Goal: Information Seeking & Learning: Learn about a topic

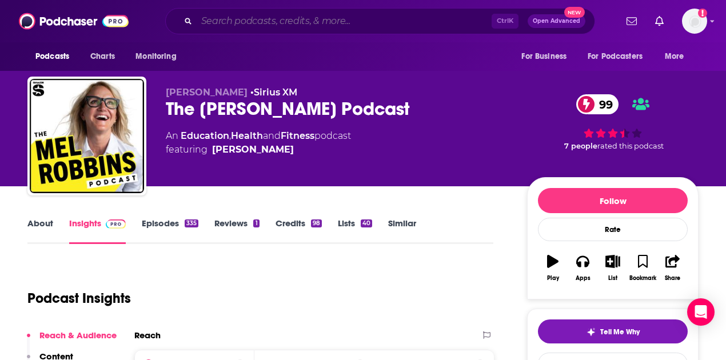
click at [296, 20] on input "Search podcasts, credits, & more..." at bounding box center [344, 21] width 295 height 18
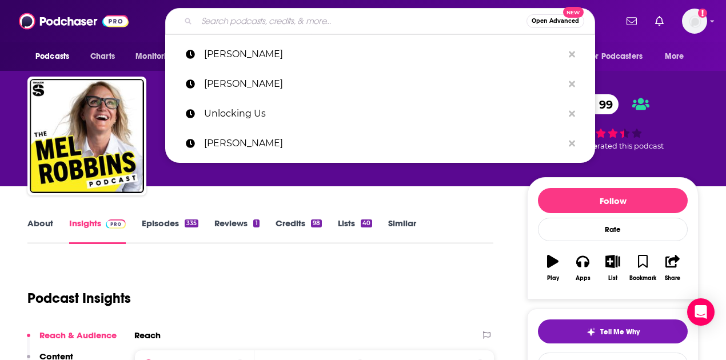
click at [94, 33] on div "Podcasts Charts Monitoring Open Advanced New [PERSON_NAME] [PERSON_NAME] Unlock…" at bounding box center [363, 21] width 726 height 42
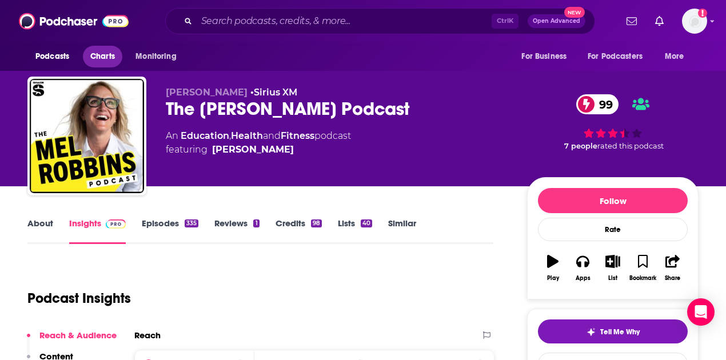
click at [111, 57] on span "Charts" at bounding box center [102, 57] width 25 height 16
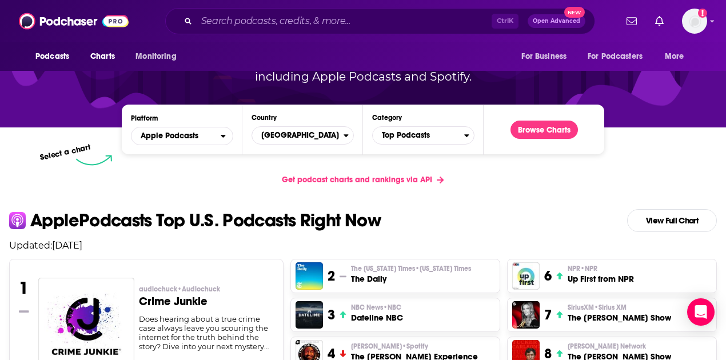
scroll to position [114, 0]
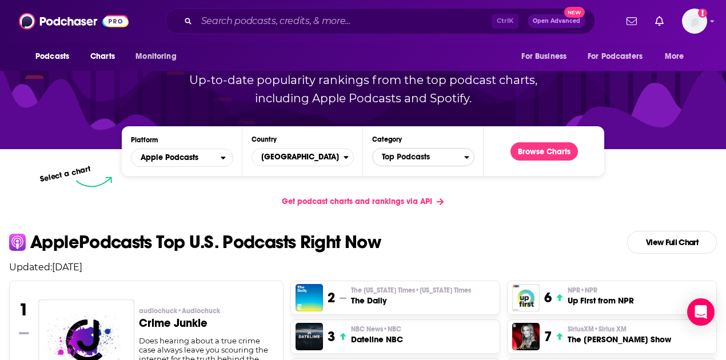
click at [411, 159] on span "Top Podcasts" at bounding box center [418, 156] width 91 height 19
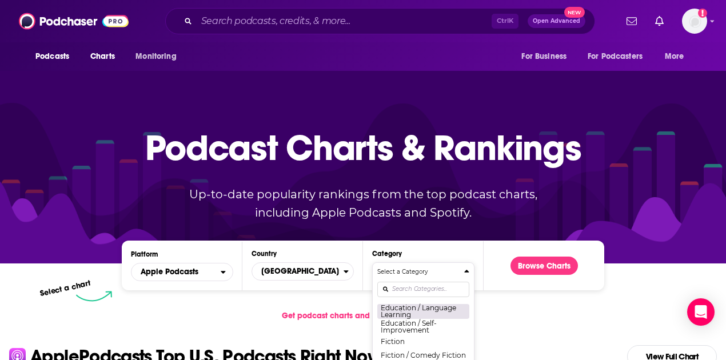
scroll to position [305, 0]
click at [507, 313] on div "Get podcast charts and rankings via API" at bounding box center [363, 316] width 726 height 28
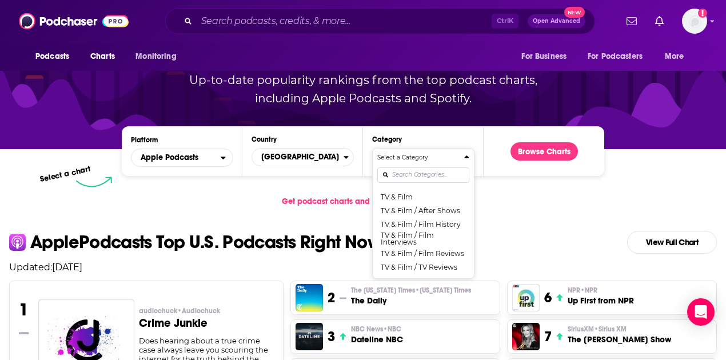
scroll to position [1498, 0]
click at [317, 22] on input "Search podcasts, credits, & more..." at bounding box center [344, 21] width 295 height 18
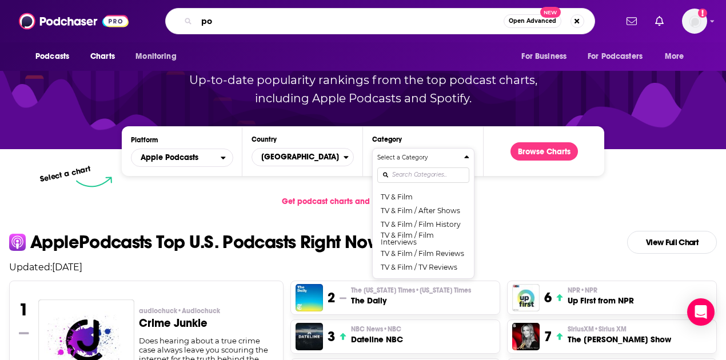
type input "p"
type input "healthcare"
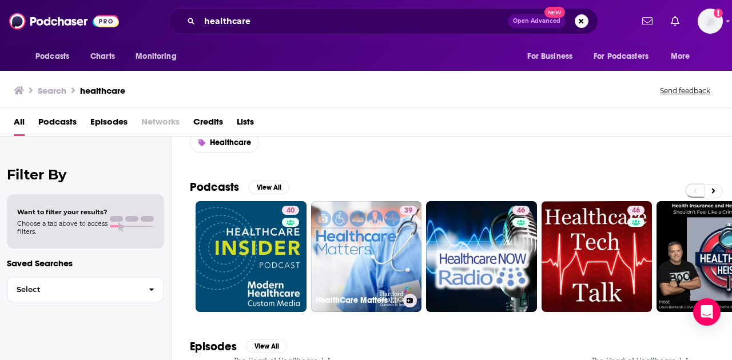
scroll to position [38, 0]
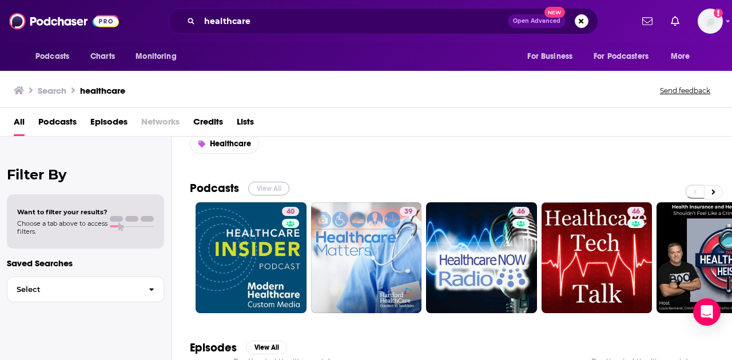
click at [260, 184] on button "View All" at bounding box center [268, 189] width 41 height 14
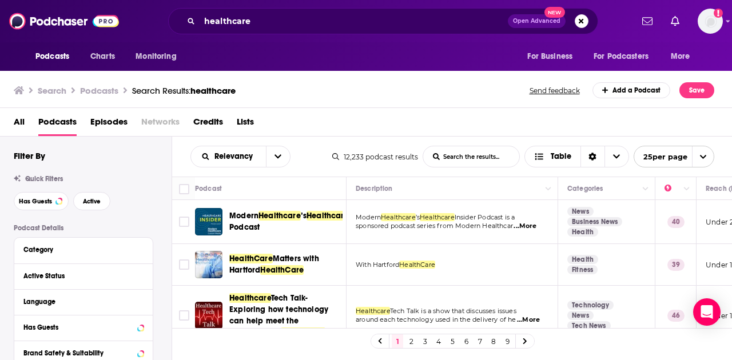
click at [531, 226] on span "...More" at bounding box center [524, 226] width 23 height 9
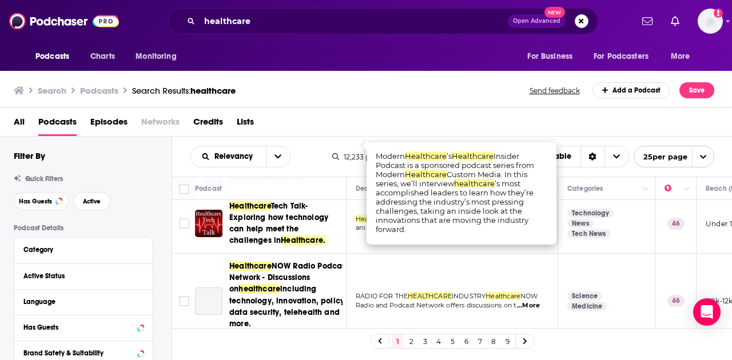
scroll to position [114, 0]
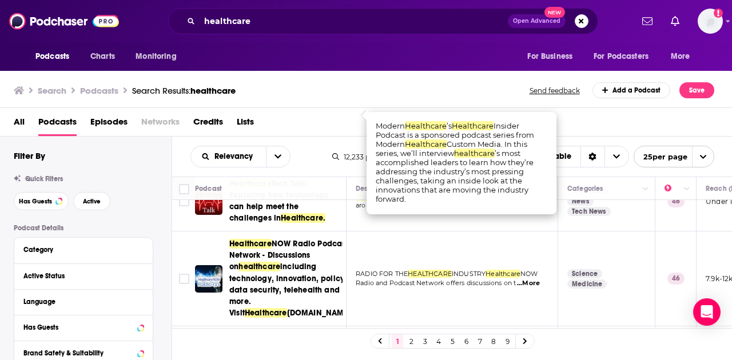
click at [620, 121] on div "All Podcasts Episodes Networks Credits Lists" at bounding box center [368, 124] width 709 height 23
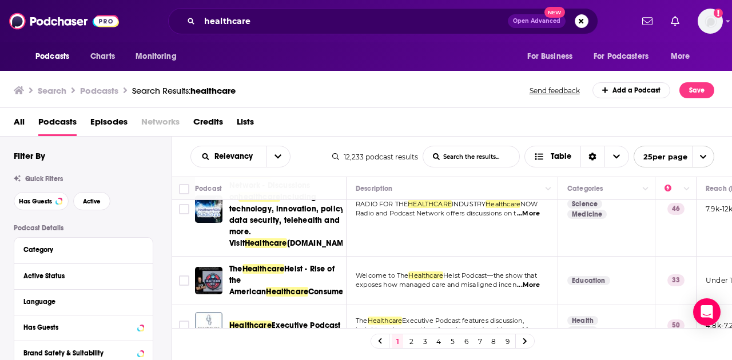
scroll to position [152, 0]
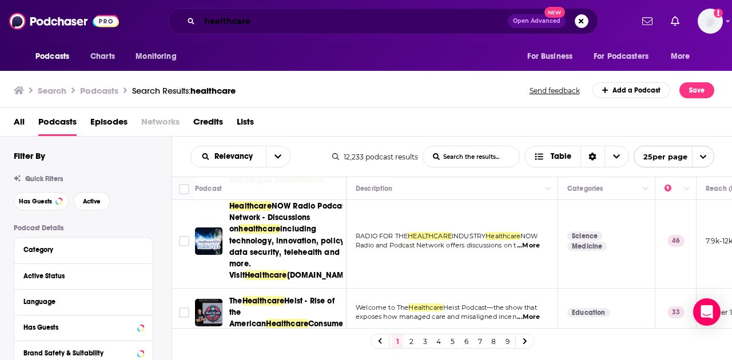
click at [298, 21] on input "healthcare" at bounding box center [354, 21] width 308 height 18
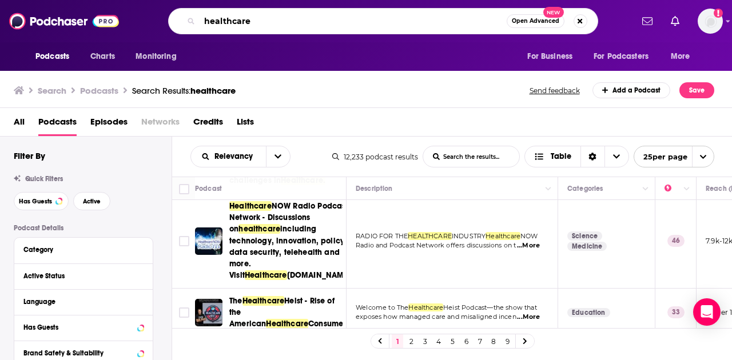
click at [297, 21] on input "healthcare" at bounding box center [353, 21] width 307 height 18
type input "60 minutes"
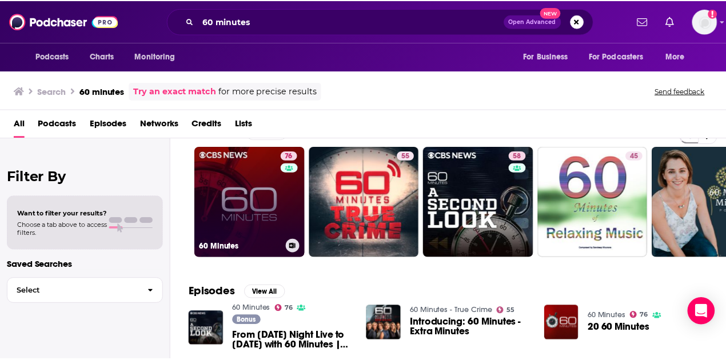
scroll to position [38, 0]
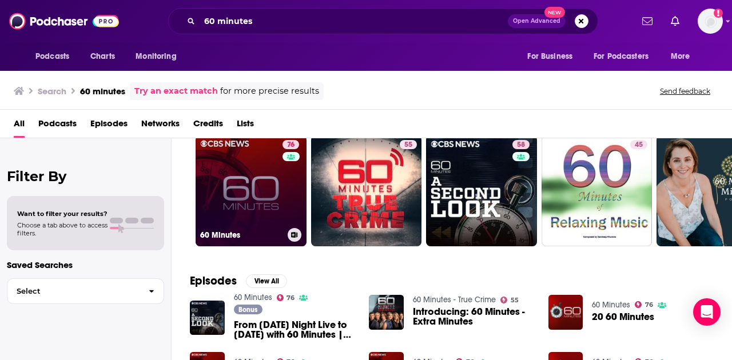
click at [277, 210] on link "76 60 Minutes" at bounding box center [251, 190] width 111 height 111
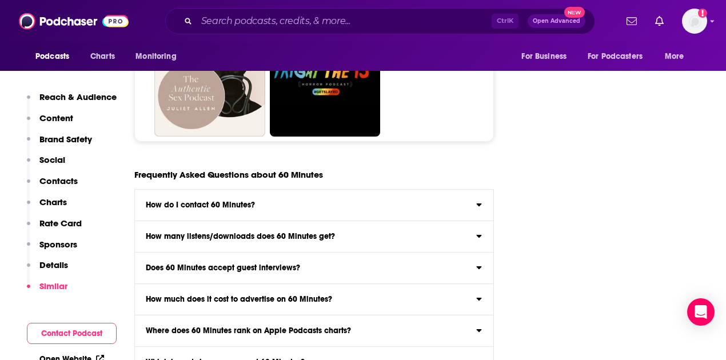
scroll to position [6368, 0]
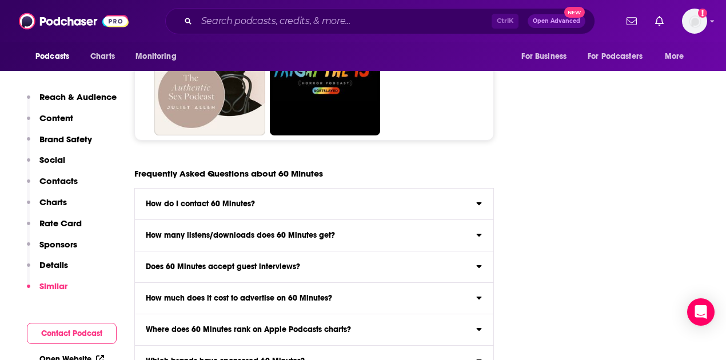
click at [372, 263] on div "Does 60 Minutes accept guest interviews?" at bounding box center [314, 267] width 358 height 8
click at [0, 0] on input "Does 60 Minutes accept guest interviews? Yes" at bounding box center [0, 0] width 0 height 0
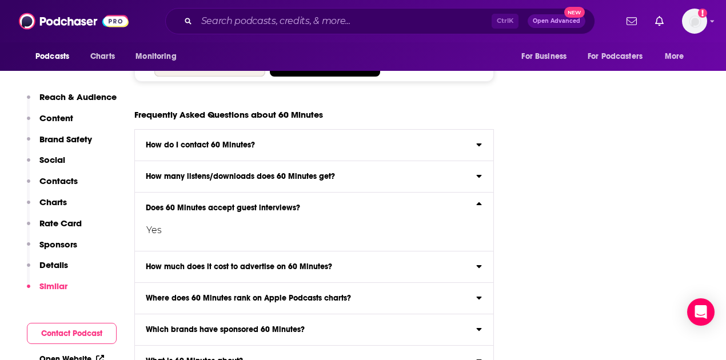
scroll to position [6444, 0]
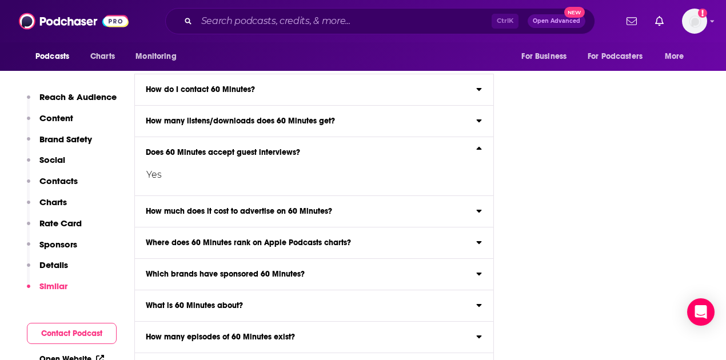
click at [371, 270] on div "Which brands have sponsored 60 Minutes?" at bounding box center [314, 274] width 358 height 8
click at [0, 0] on input "Which brands have sponsored 60 Minutes? Click here to view sponsor history for …" at bounding box center [0, 0] width 0 height 0
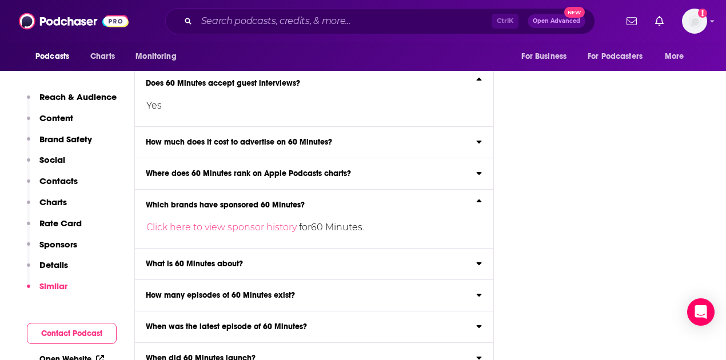
scroll to position [6559, 0]
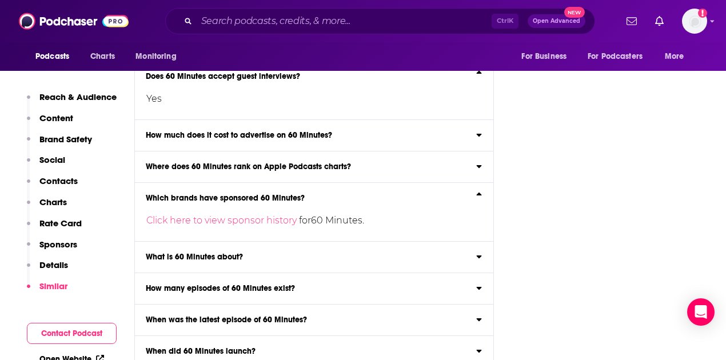
click at [369, 253] on div "What is 60 Minutes about?" at bounding box center [314, 257] width 358 height 8
click at [0, 0] on input "What is 60 Minutes about? Here is the podcast description for 60 Minutes : Get …" at bounding box center [0, 0] width 0 height 0
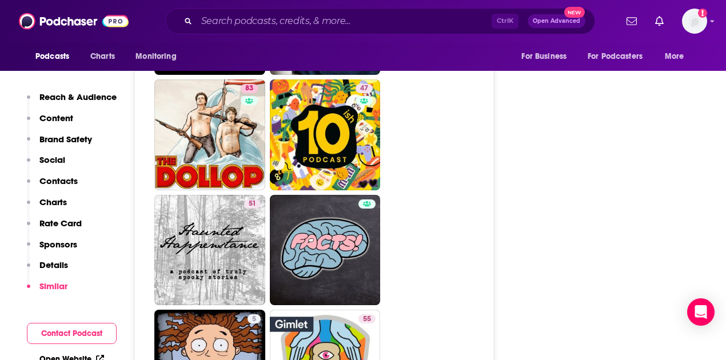
scroll to position [4392, 0]
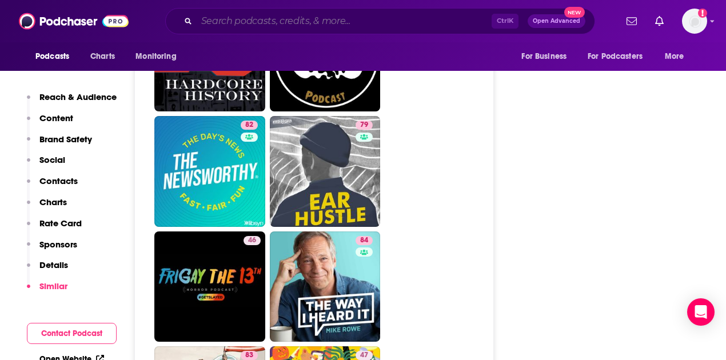
click at [212, 19] on input "Search podcasts, credits, & more..." at bounding box center [344, 21] width 295 height 18
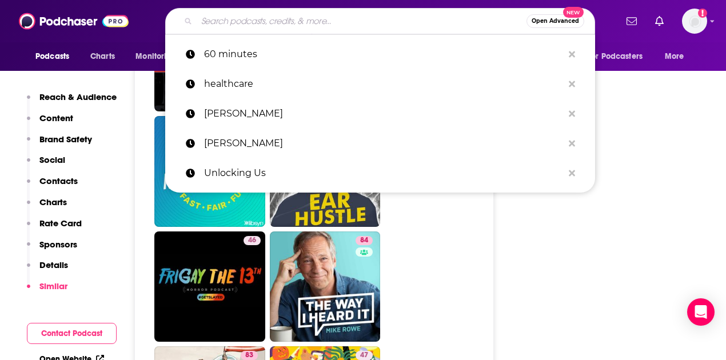
click at [215, 20] on input "Search podcasts, credits, & more..." at bounding box center [362, 21] width 330 height 18
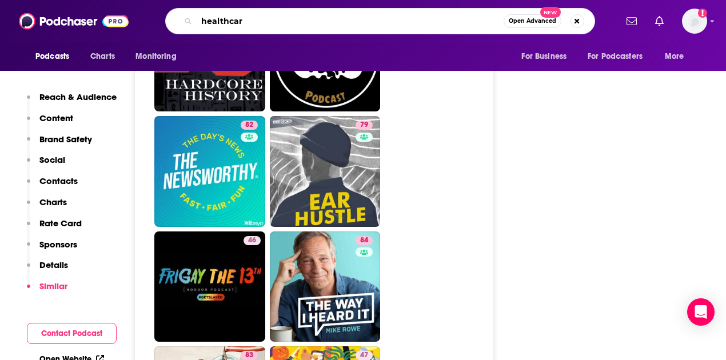
type input "healthcare"
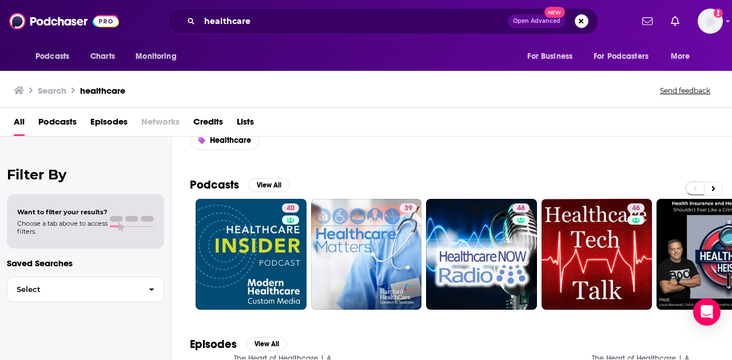
scroll to position [38, 0]
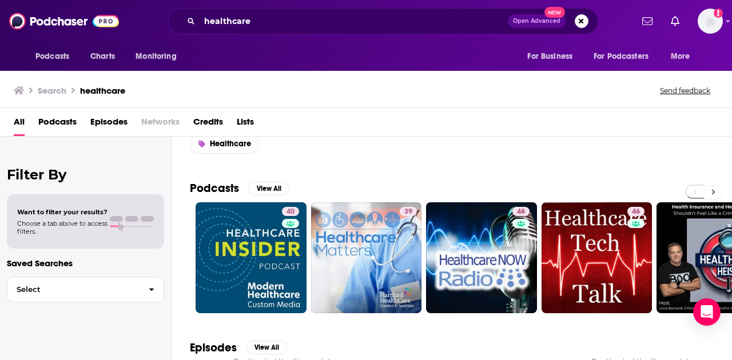
click at [714, 192] on icon at bounding box center [713, 192] width 4 height 8
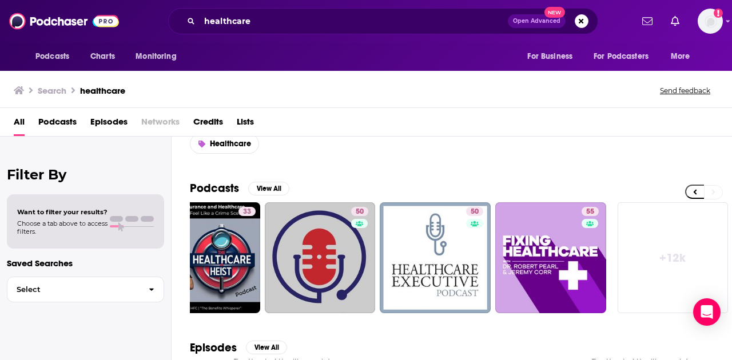
scroll to position [0, 508]
click at [250, 23] on input "healthcare" at bounding box center [354, 21] width 308 height 18
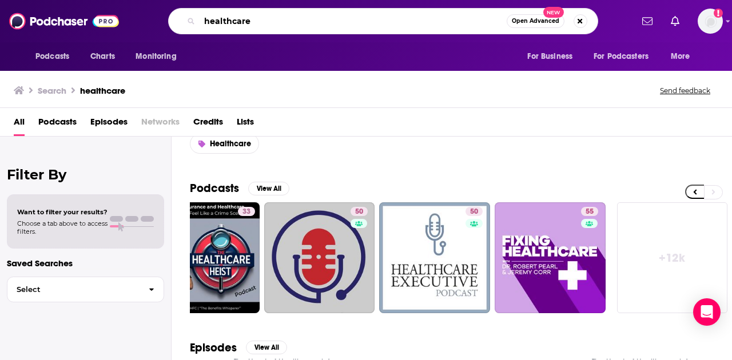
click at [251, 22] on input "healthcare" at bounding box center [353, 21] width 307 height 18
type input "60 Minutes"
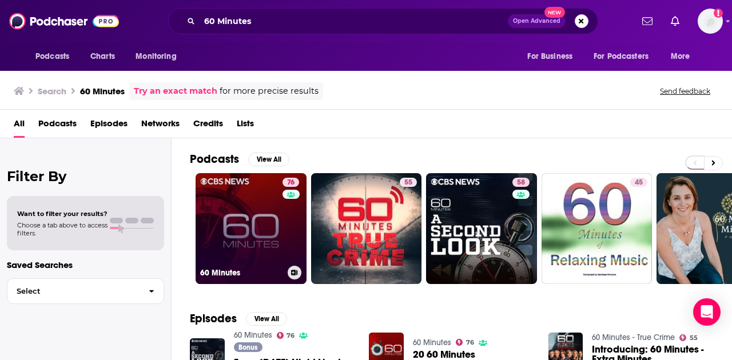
click at [281, 202] on link "76 60 Minutes" at bounding box center [251, 228] width 111 height 111
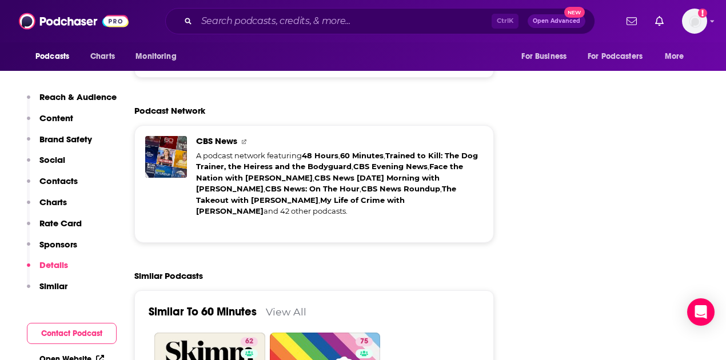
scroll to position [2744, 0]
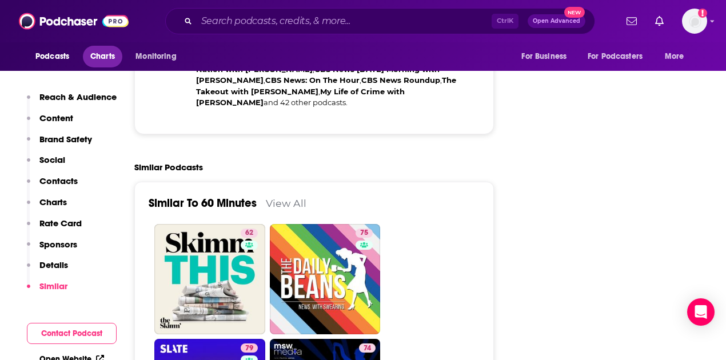
click at [100, 54] on span "Charts" at bounding box center [102, 57] width 25 height 16
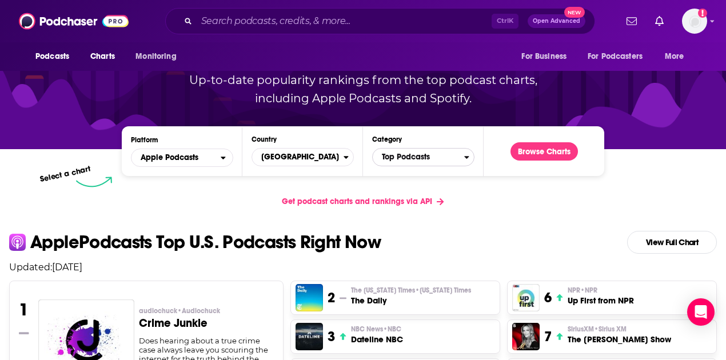
click at [437, 161] on span "Top Podcasts" at bounding box center [418, 156] width 91 height 19
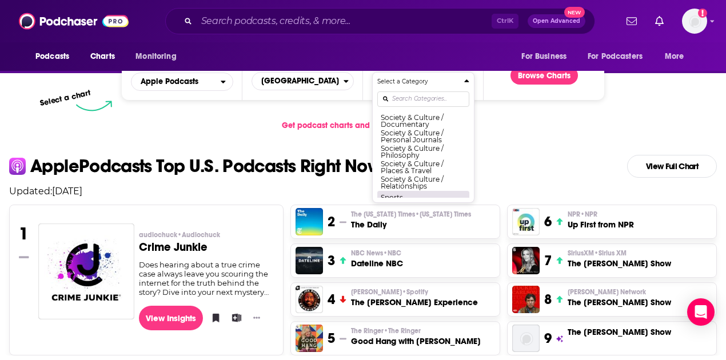
scroll to position [1155, 0]
click at [434, 126] on button "Society & Culture" at bounding box center [423, 120] width 92 height 14
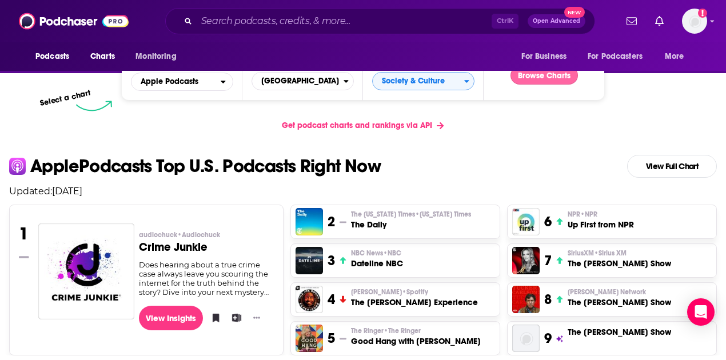
click at [536, 79] on button "Browse Charts" at bounding box center [543, 75] width 67 height 18
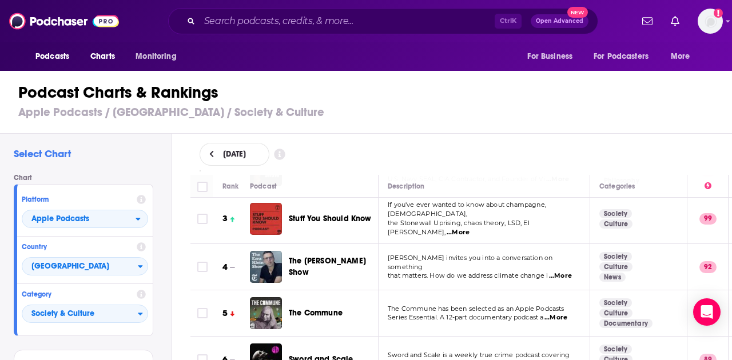
scroll to position [114, 0]
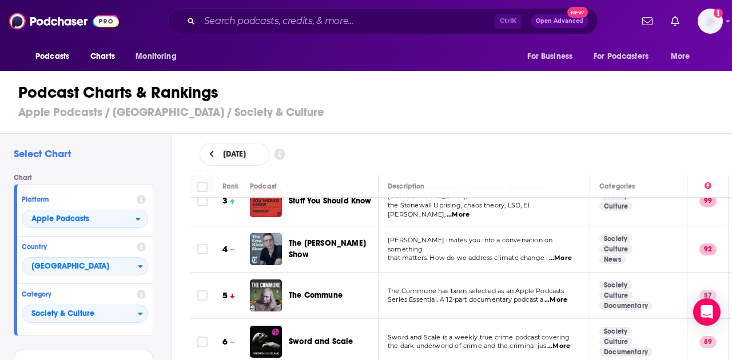
click at [568, 254] on span "...More" at bounding box center [560, 258] width 23 height 9
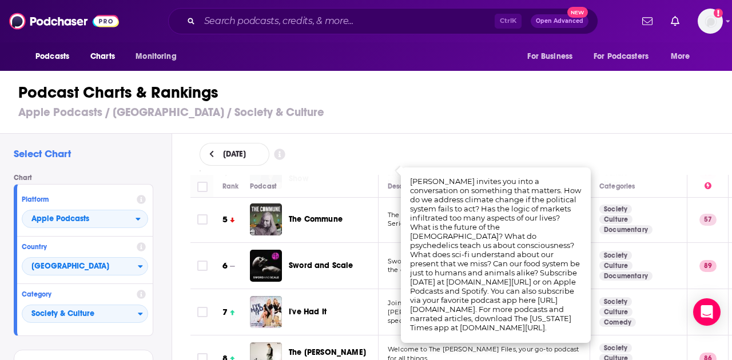
scroll to position [266, 0]
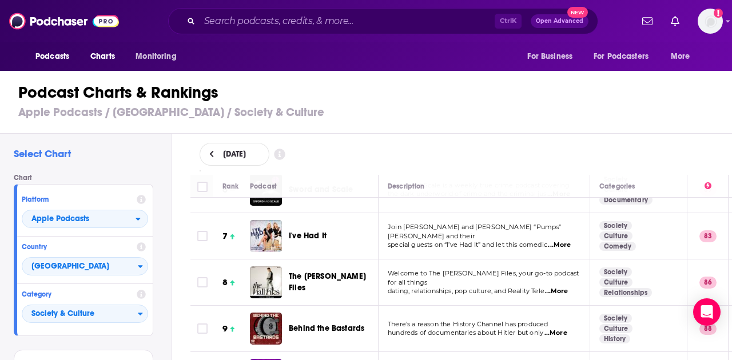
click at [658, 108] on h3 "Apple Podcasts / [GEOGRAPHIC_DATA] / Society & Culture" at bounding box center [370, 112] width 705 height 14
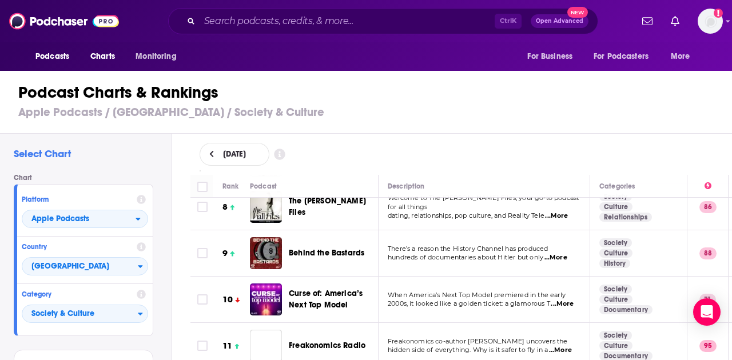
scroll to position [343, 0]
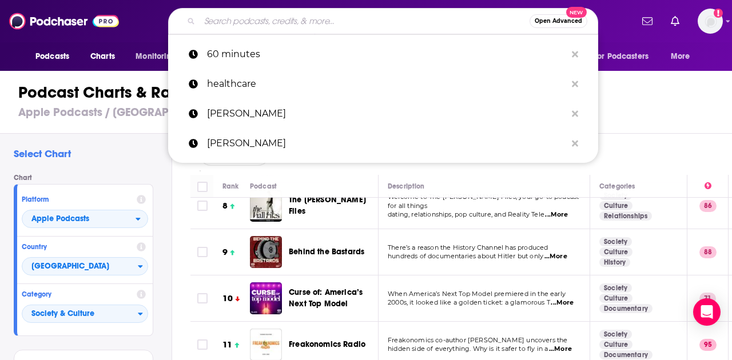
click at [324, 23] on input "Search podcasts, credits, & more..." at bounding box center [365, 21] width 330 height 18
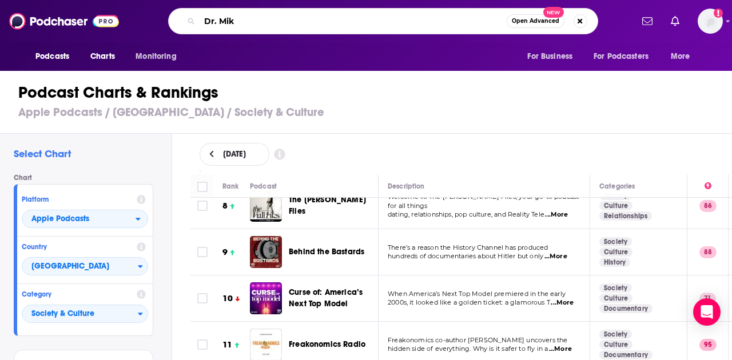
type input "Dr. [PERSON_NAME]"
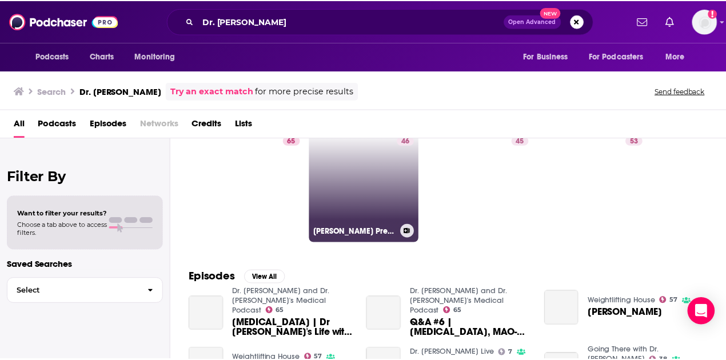
scroll to position [76, 0]
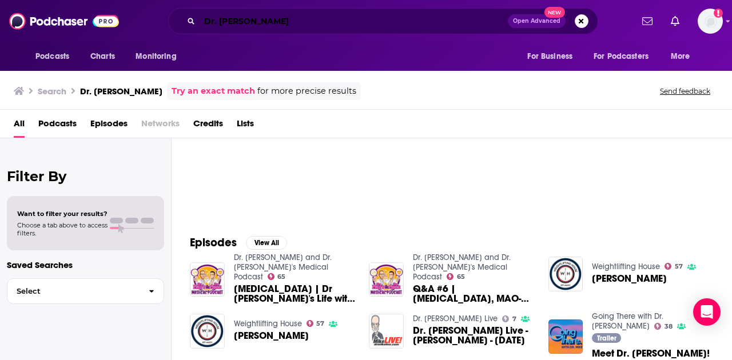
click at [284, 24] on input "Dr. [PERSON_NAME]" at bounding box center [354, 21] width 308 height 18
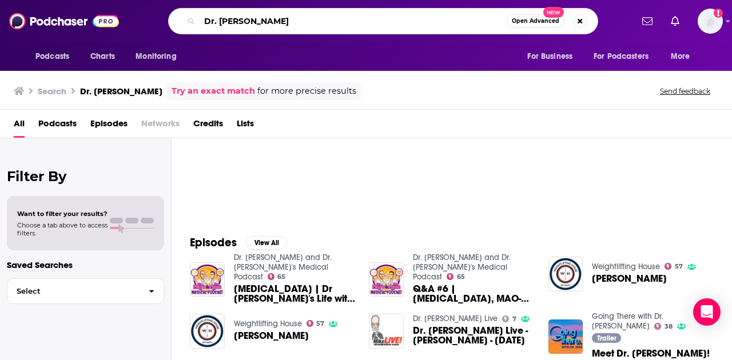
click at [284, 24] on input "Dr. [PERSON_NAME]" at bounding box center [353, 21] width 307 height 18
type input "The [PERSON_NAME] Show"
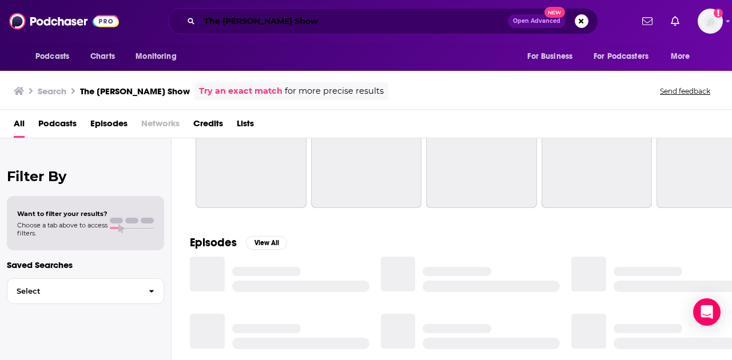
click at [244, 21] on input "The [PERSON_NAME] Show" at bounding box center [354, 21] width 308 height 18
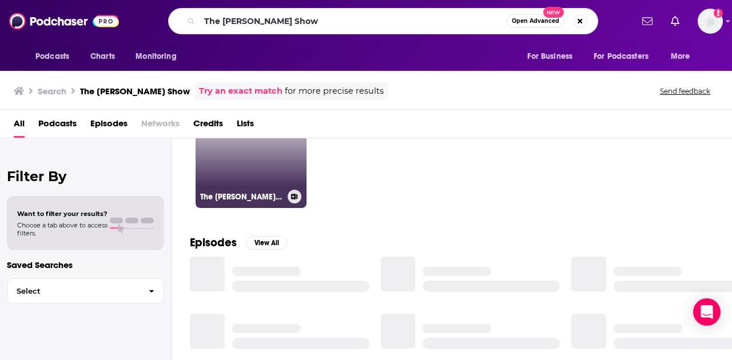
click at [272, 170] on link "92 The [PERSON_NAME] Show" at bounding box center [251, 152] width 111 height 111
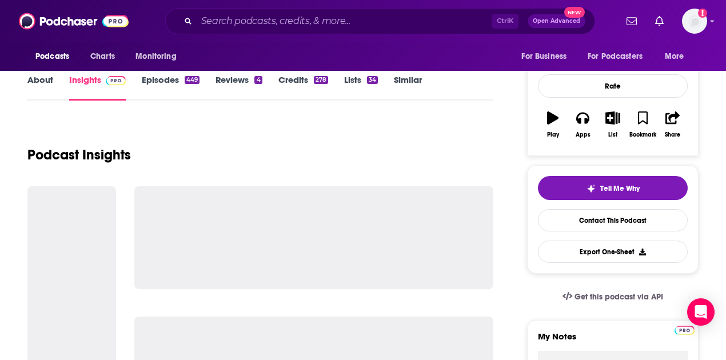
scroll to position [152, 0]
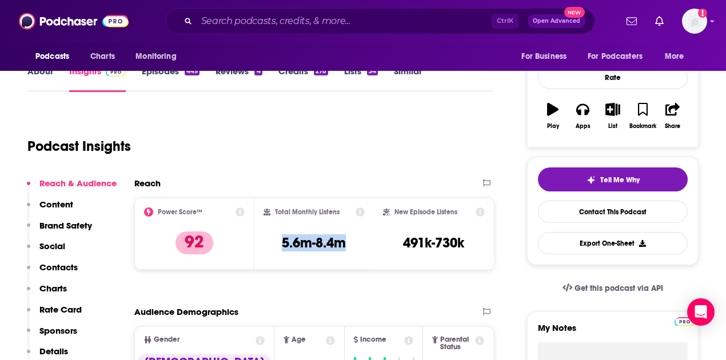
drag, startPoint x: 284, startPoint y: 241, endPoint x: 349, endPoint y: 243, distance: 64.6
click at [349, 243] on div "Total Monthly Listens 5.6m-8.4m" at bounding box center [315, 234] width 102 height 53
copy h3 "5.6m-8.4m"
drag, startPoint x: 402, startPoint y: 242, endPoint x: 468, endPoint y: 242, distance: 65.7
click at [468, 242] on div "New Episode Listens 491k-730k" at bounding box center [434, 234] width 102 height 53
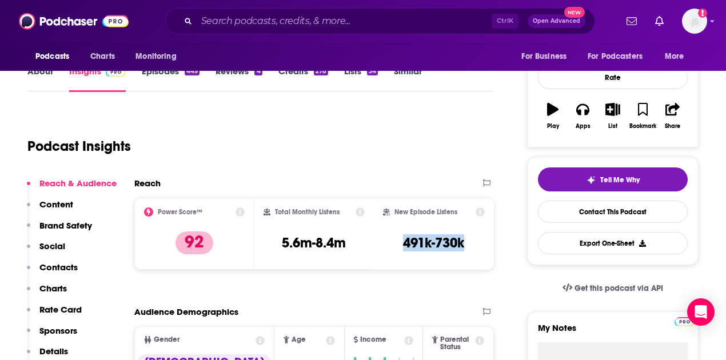
copy h3 "491k-730k"
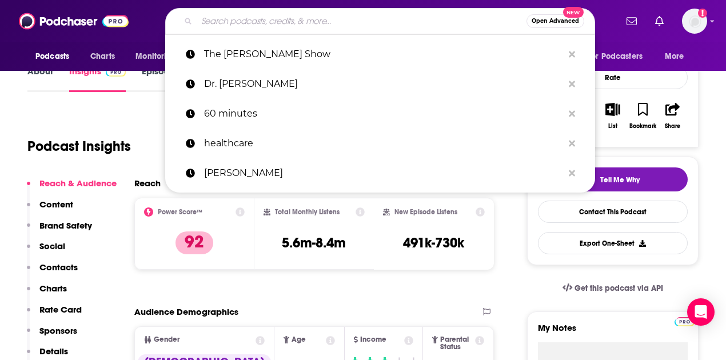
click at [218, 22] on input "Search podcasts, credits, & more..." at bounding box center [362, 21] width 330 height 18
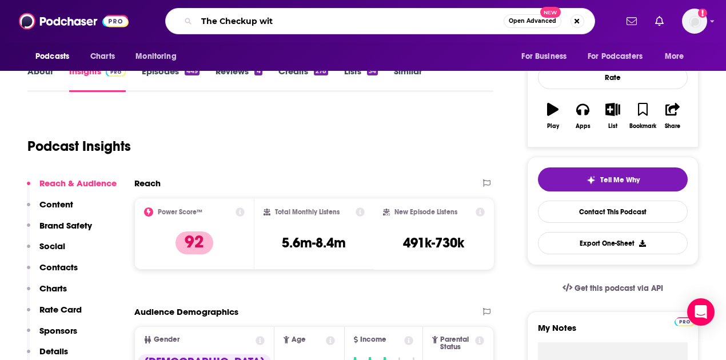
type input "The Checkup with"
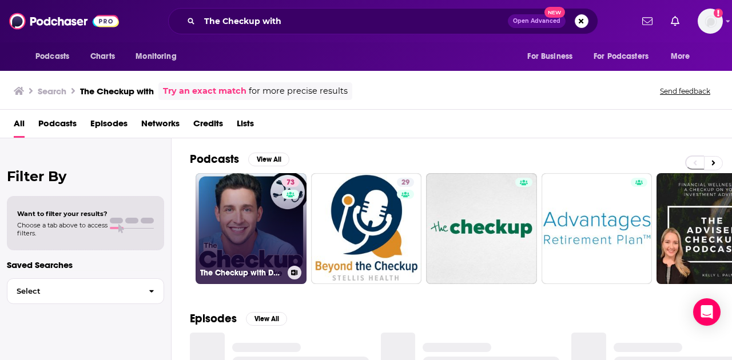
click at [282, 240] on div "73" at bounding box center [292, 222] width 20 height 88
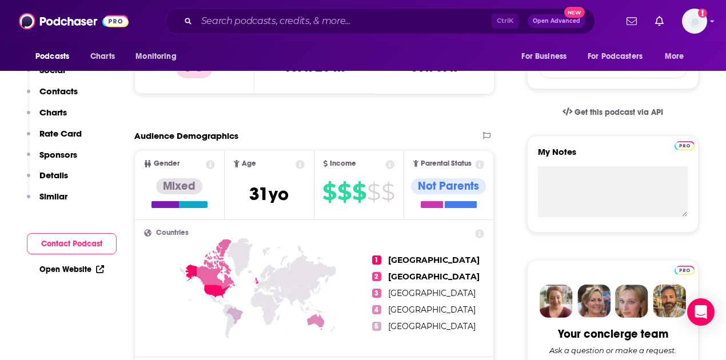
scroll to position [190, 0]
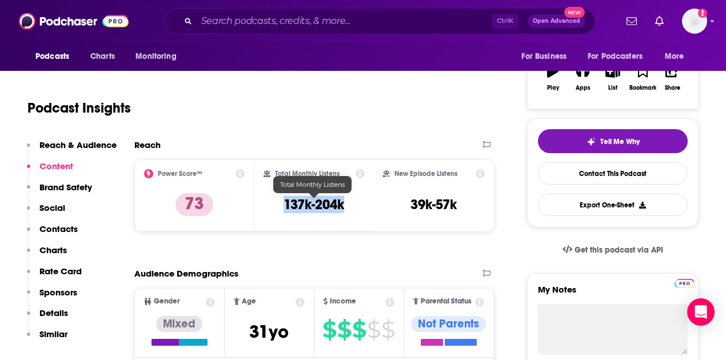
drag, startPoint x: 282, startPoint y: 204, endPoint x: 345, endPoint y: 208, distance: 63.0
click at [345, 208] on div "Total Monthly Listens 137k-204k" at bounding box center [315, 195] width 102 height 53
